Goal: Information Seeking & Learning: Check status

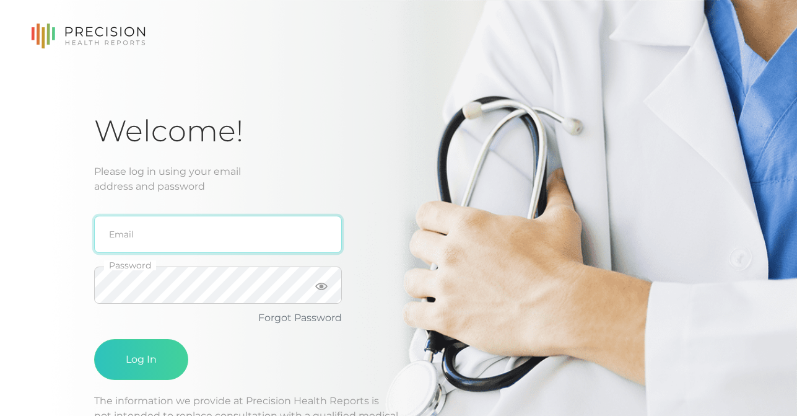
type input "[EMAIL_ADDRESS][DOMAIN_NAME]"
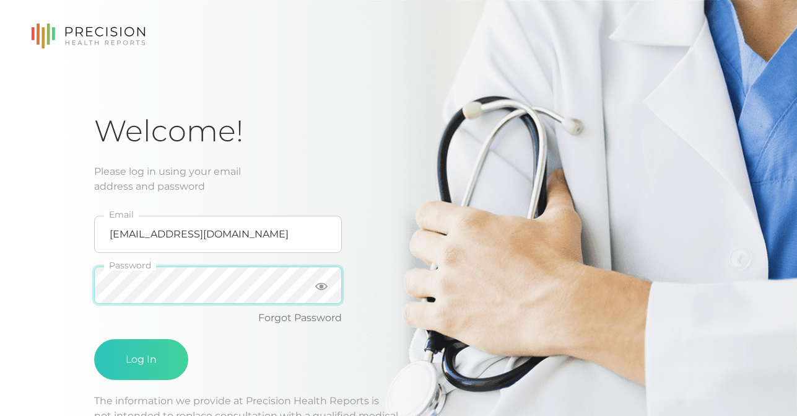
click at [141, 359] on button "Log In" at bounding box center [141, 359] width 94 height 41
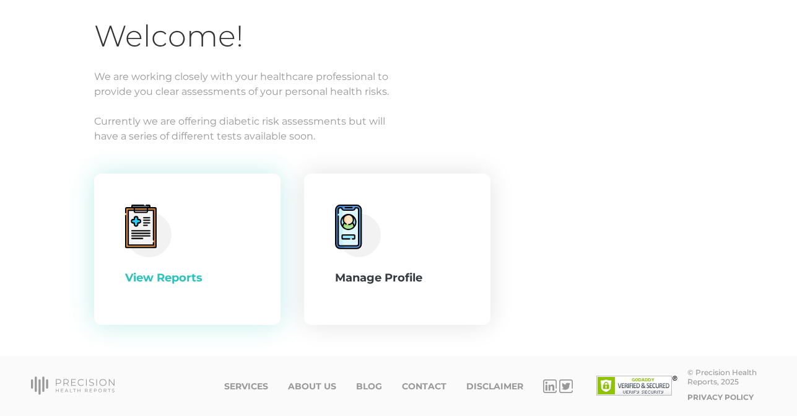
scroll to position [93, 0]
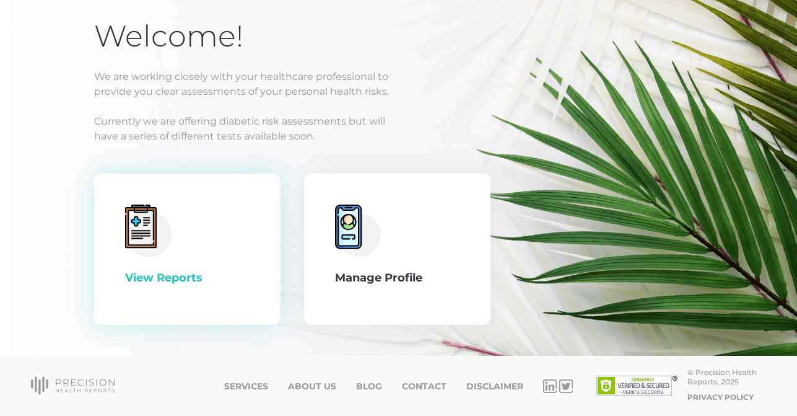
click at [179, 245] on div "View Reports" at bounding box center [187, 248] width 125 height 89
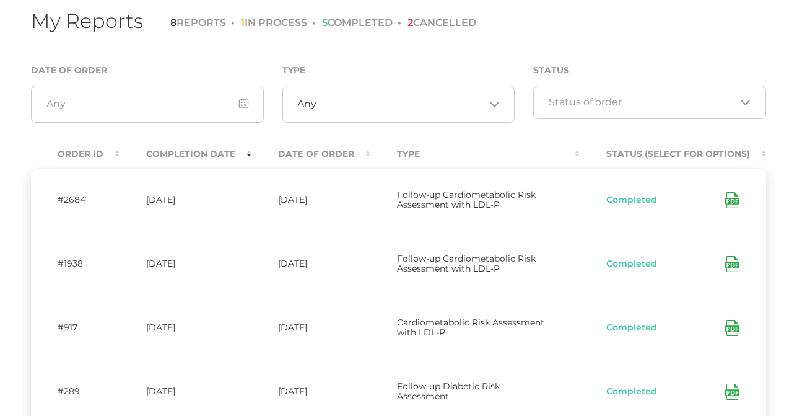
scroll to position [81, 0]
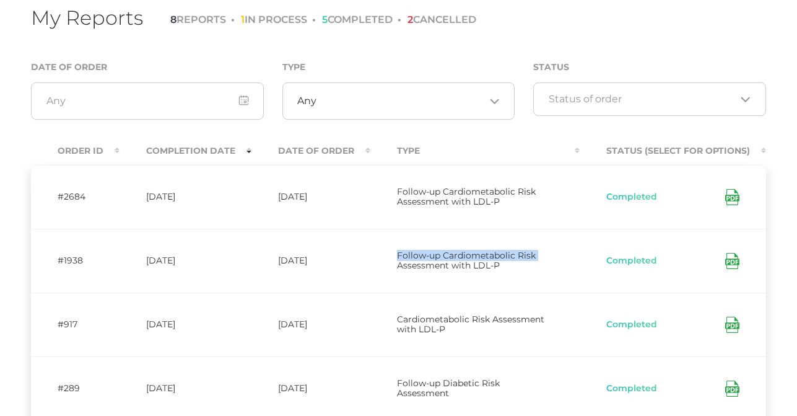
drag, startPoint x: 389, startPoint y: 265, endPoint x: 390, endPoint y: 242, distance: 23.6
click at [390, 242] on td "Follow-up Cardiometabolic Risk Assessment with LDL-P" at bounding box center [474, 261] width 209 height 64
click at [491, 272] on td "Follow-up Cardiometabolic Risk Assessment with LDL-P" at bounding box center [474, 261] width 209 height 64
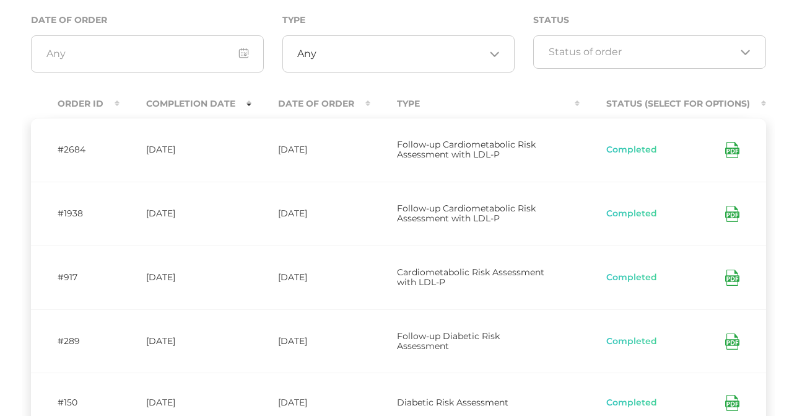
scroll to position [129, 0]
click at [732, 150] on icon at bounding box center [732, 149] width 14 height 16
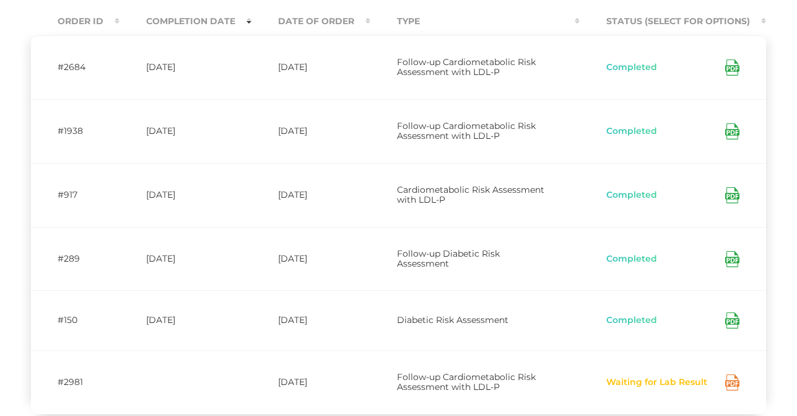
scroll to position [211, 0]
click at [732, 250] on icon at bounding box center [732, 258] width 14 height 16
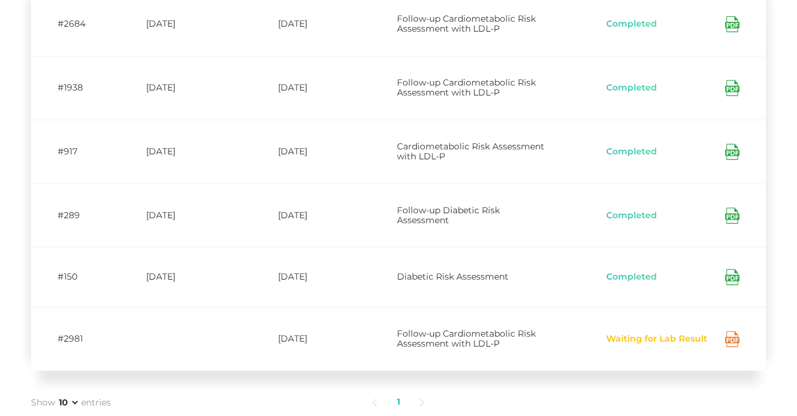
scroll to position [259, 0]
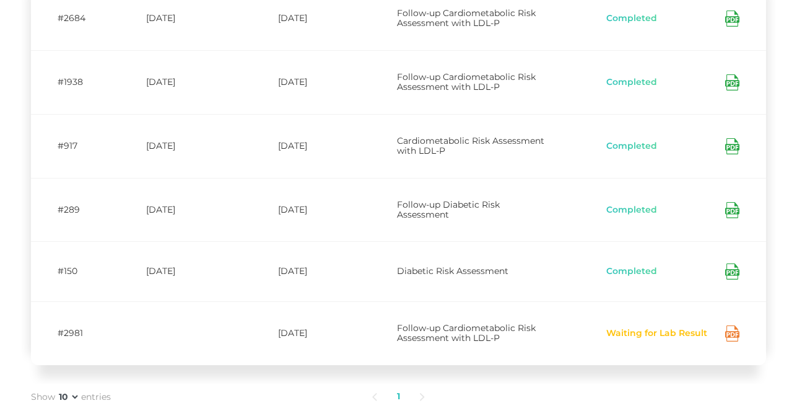
select select "50"
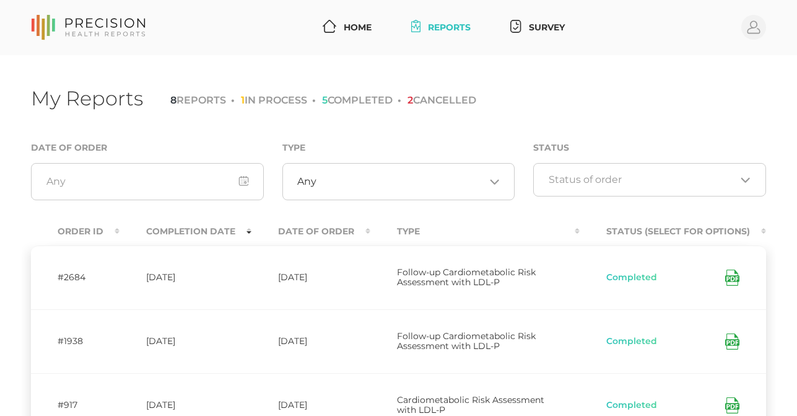
scroll to position [0, 0]
click at [285, 102] on li "1 IN PROCESS" at bounding box center [269, 100] width 76 height 12
click at [274, 99] on li "1 IN PROCESS" at bounding box center [269, 100] width 76 height 12
click at [196, 98] on li "8 REPORTS" at bounding box center [198, 100] width 56 height 12
click at [359, 28] on link "Home" at bounding box center [347, 27] width 59 height 23
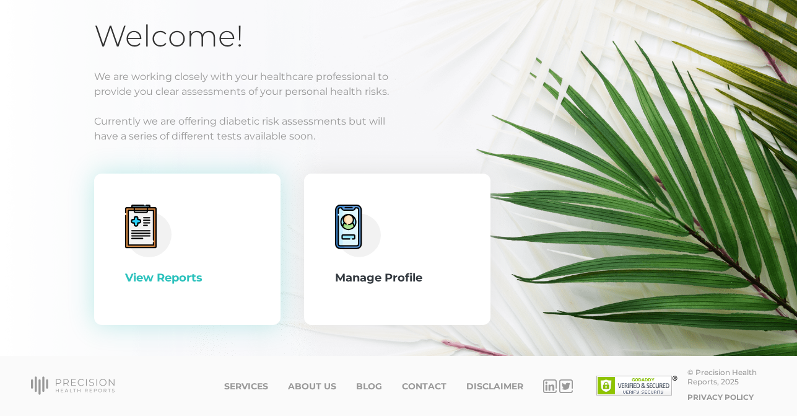
scroll to position [93, 0]
click at [199, 266] on div "View Reports" at bounding box center [187, 248] width 125 height 89
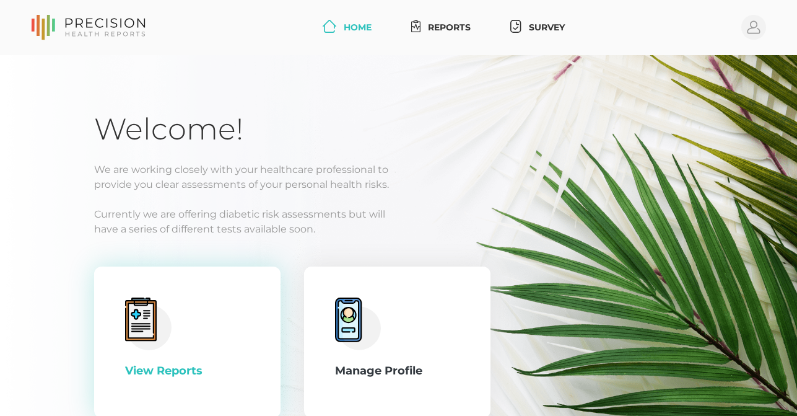
select select "50"
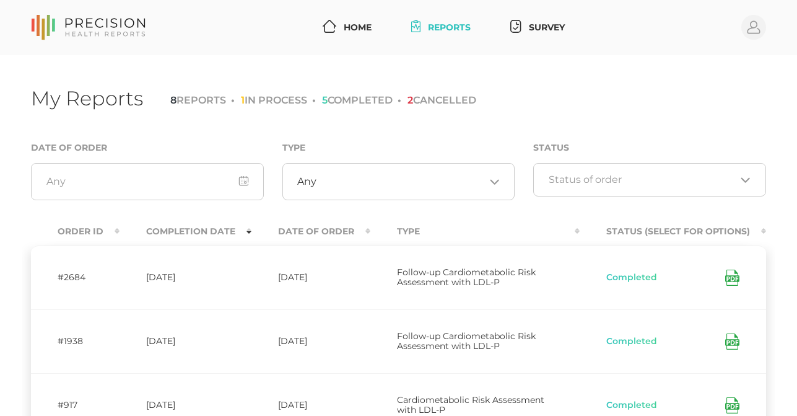
click at [300, 102] on li "1 IN PROCESS" at bounding box center [269, 100] width 76 height 12
click at [374, 101] on li "5 COMPLETED" at bounding box center [352, 100] width 81 height 12
click at [286, 101] on li "1 IN PROCESS" at bounding box center [269, 100] width 76 height 12
click at [191, 101] on li "8 REPORTS" at bounding box center [198, 100] width 56 height 12
click at [227, 184] on input "input" at bounding box center [147, 181] width 233 height 37
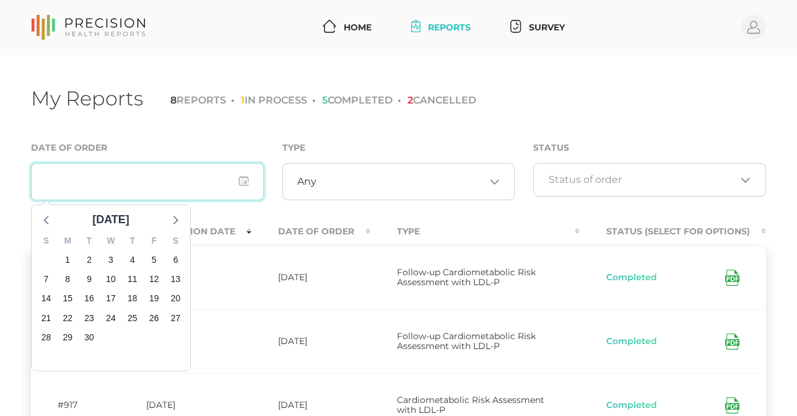
click at [227, 184] on input "input" at bounding box center [147, 181] width 233 height 37
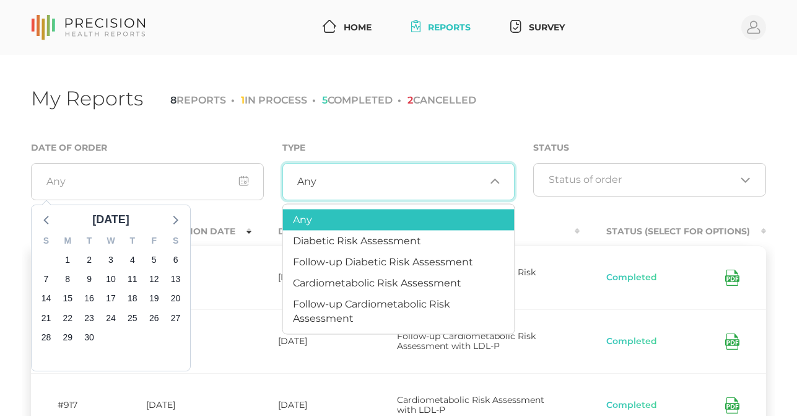
click at [436, 191] on div "Any Loading..." at bounding box center [399, 181] width 233 height 37
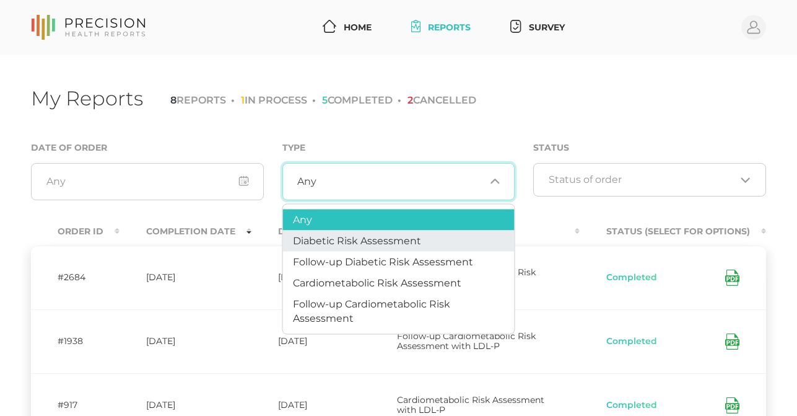
click at [434, 232] on li "Diabetic Risk Assessment" at bounding box center [399, 240] width 232 height 21
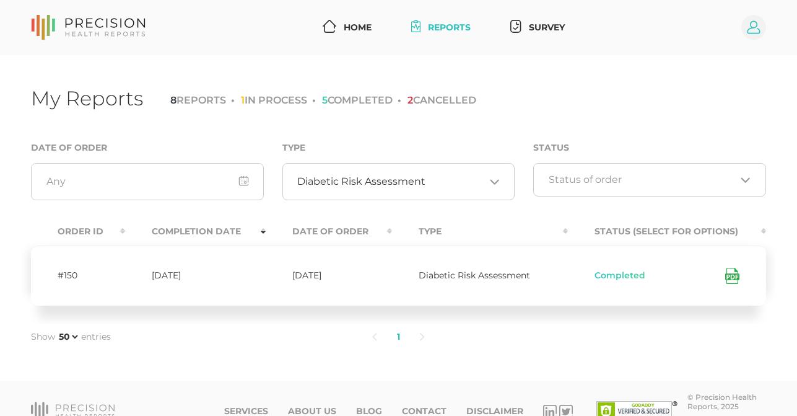
click at [746, 23] on circle at bounding box center [754, 27] width 25 height 25
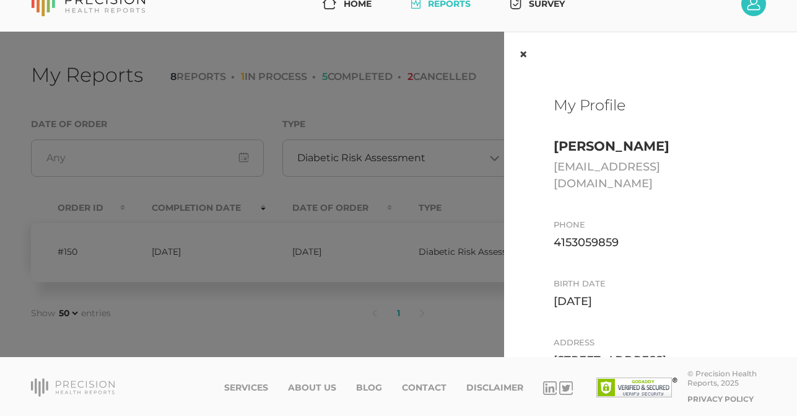
scroll to position [-1, 0]
click at [520, 48] on button "×" at bounding box center [523, 54] width 38 height 45
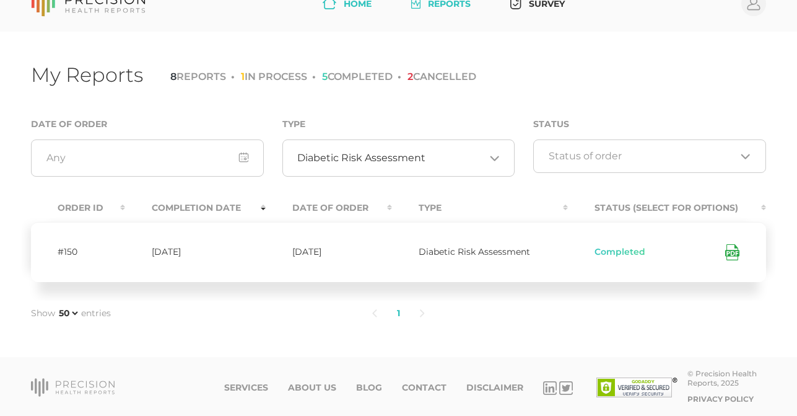
click at [356, 7] on link "Home" at bounding box center [347, 4] width 59 height 23
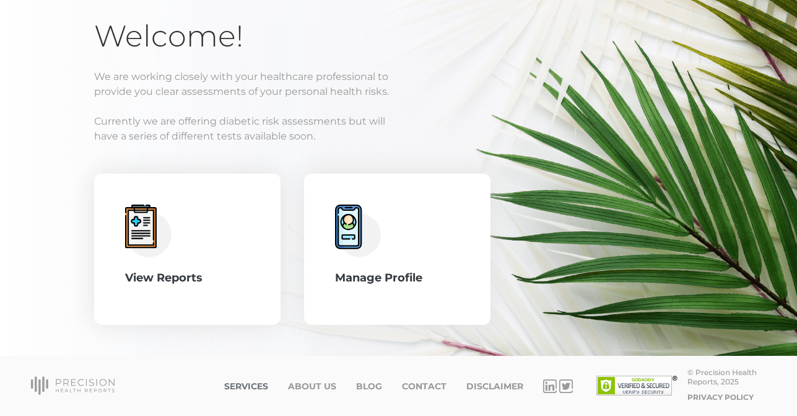
scroll to position [93, 0]
click at [246, 386] on link "Services" at bounding box center [246, 386] width 44 height 11
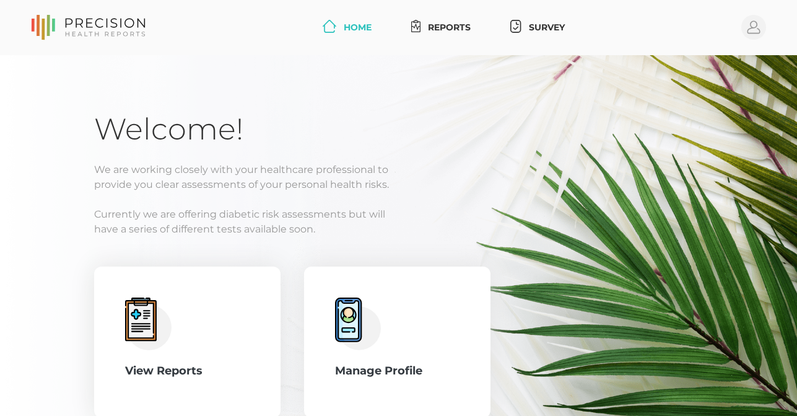
click at [518, 186] on p "We are working closely with your healthcare professional to provide you clear a…" at bounding box center [398, 177] width 609 height 30
